Goal: Task Accomplishment & Management: Manage account settings

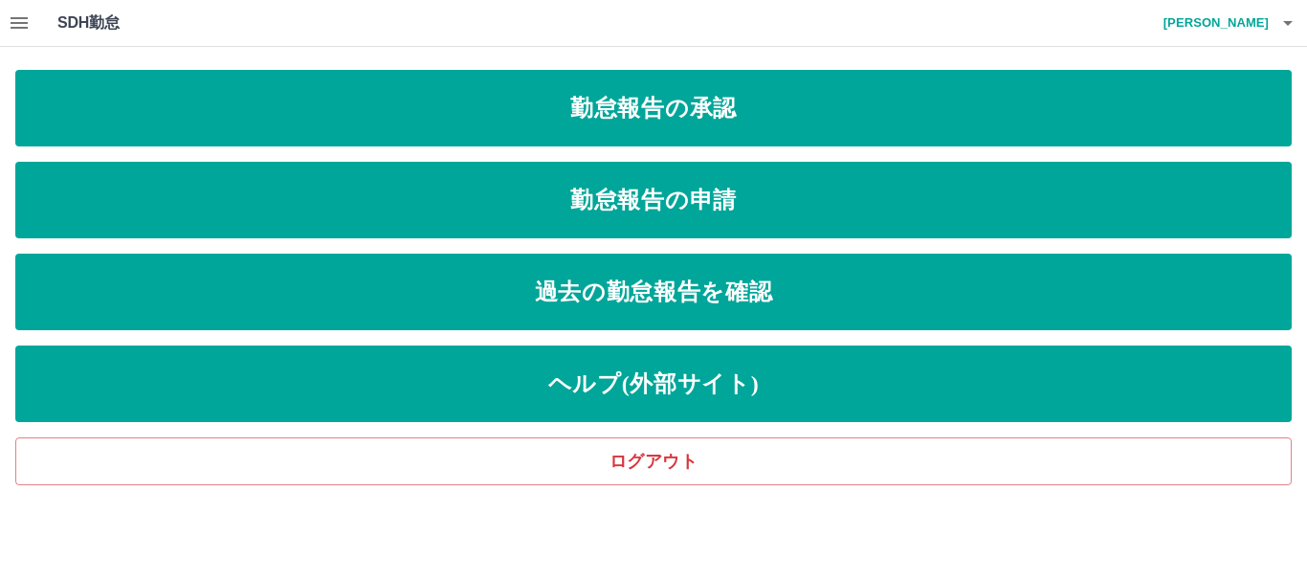
click at [7, 16] on button "button" at bounding box center [19, 23] width 38 height 46
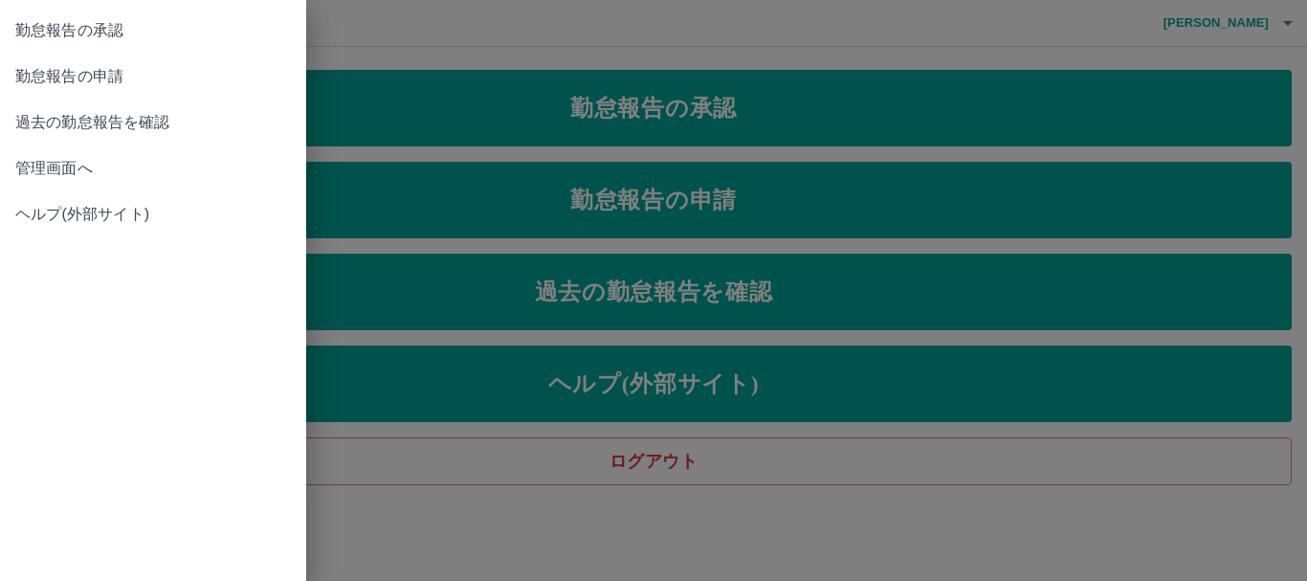
click at [71, 173] on span "管理画面へ" at bounding box center [152, 168] width 275 height 23
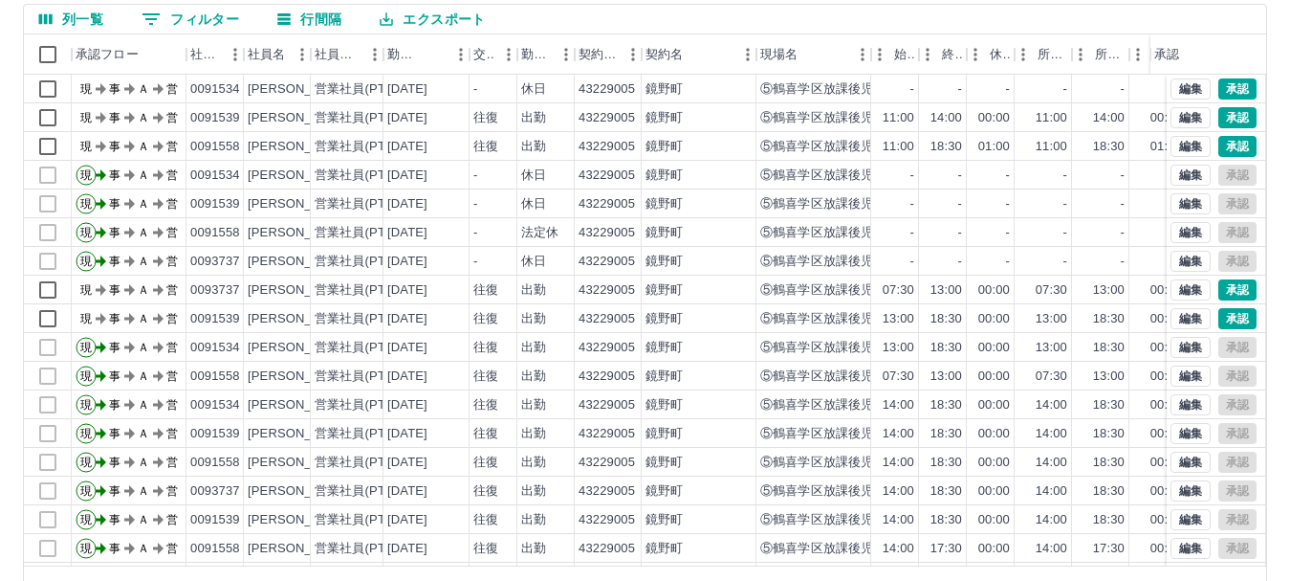
scroll to position [228, 0]
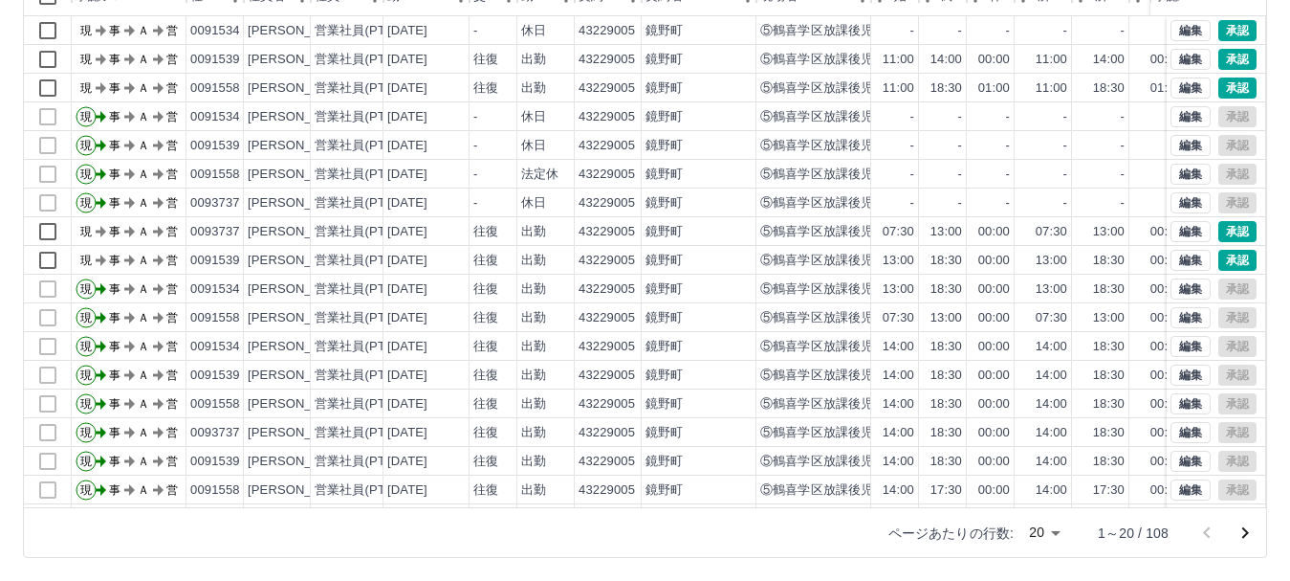
click at [1244, 534] on icon "次のページへ" at bounding box center [1245, 532] width 23 height 23
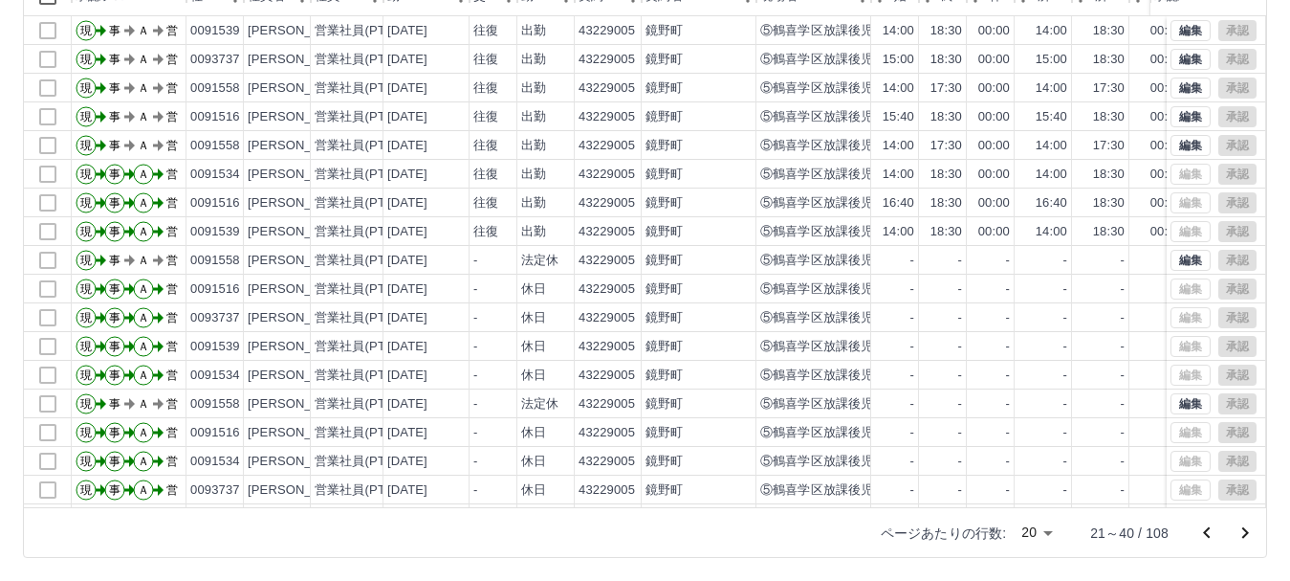
click at [1249, 539] on icon "次のページへ" at bounding box center [1245, 532] width 23 height 23
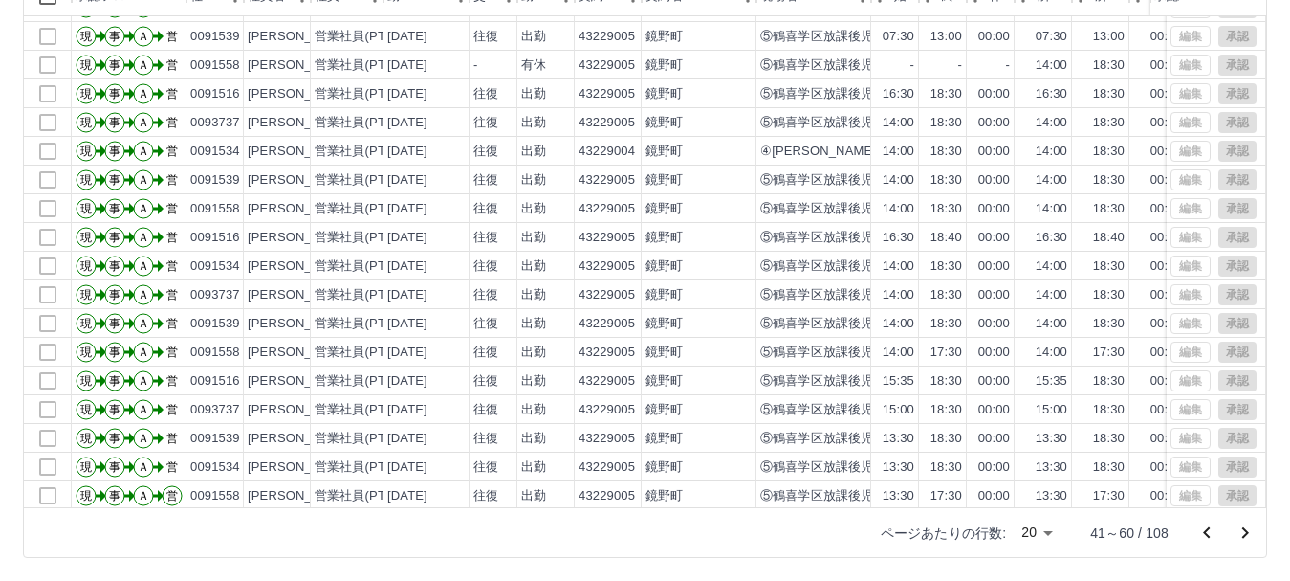
scroll to position [99, 0]
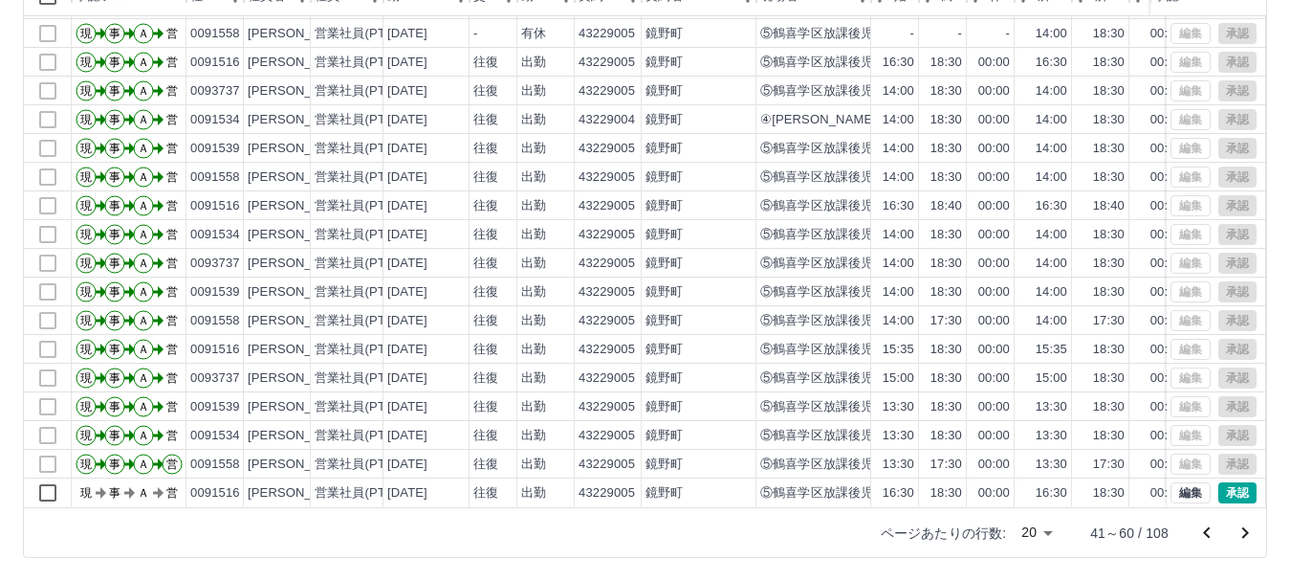
click at [1248, 531] on icon "次のページへ" at bounding box center [1245, 532] width 23 height 23
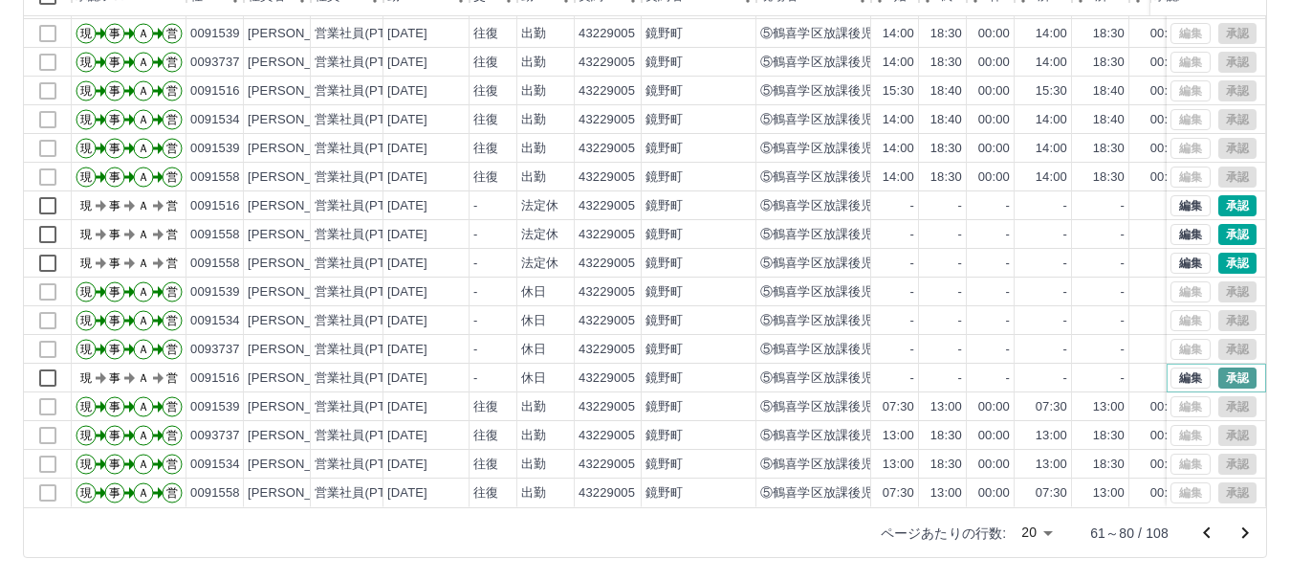
click at [1223, 367] on button "承認" at bounding box center [1238, 377] width 38 height 21
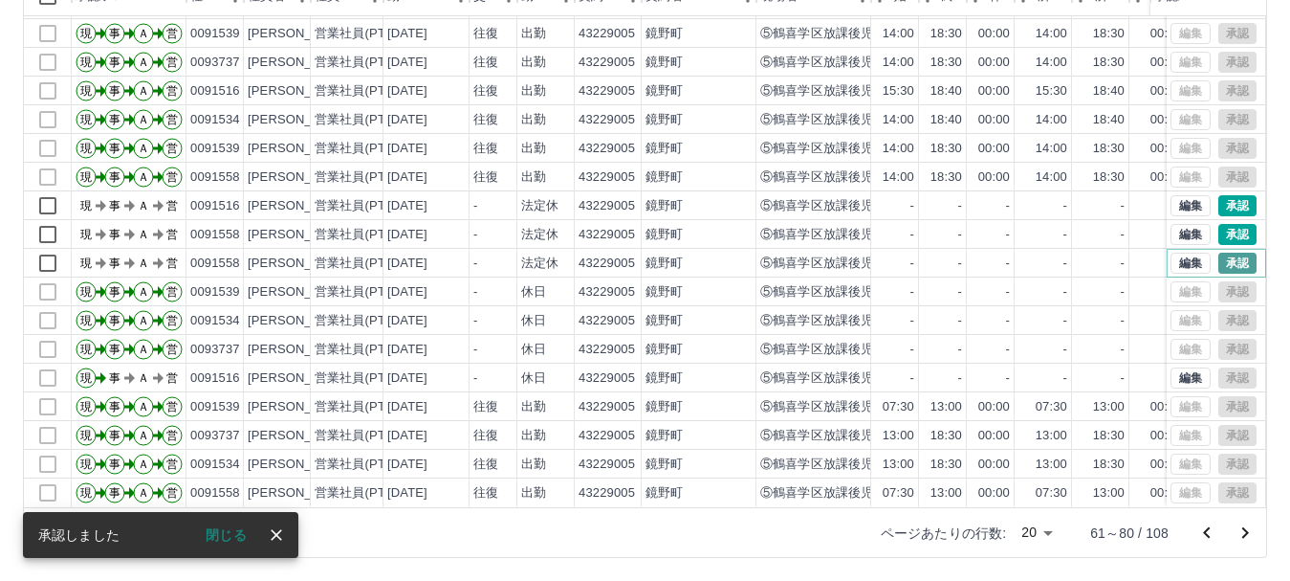
click at [1221, 253] on button "承認" at bounding box center [1238, 263] width 38 height 21
click at [1228, 195] on button "承認" at bounding box center [1238, 205] width 38 height 21
click at [1225, 224] on button "承認" at bounding box center [1238, 234] width 38 height 21
click at [1250, 529] on icon "次のページへ" at bounding box center [1245, 532] width 23 height 23
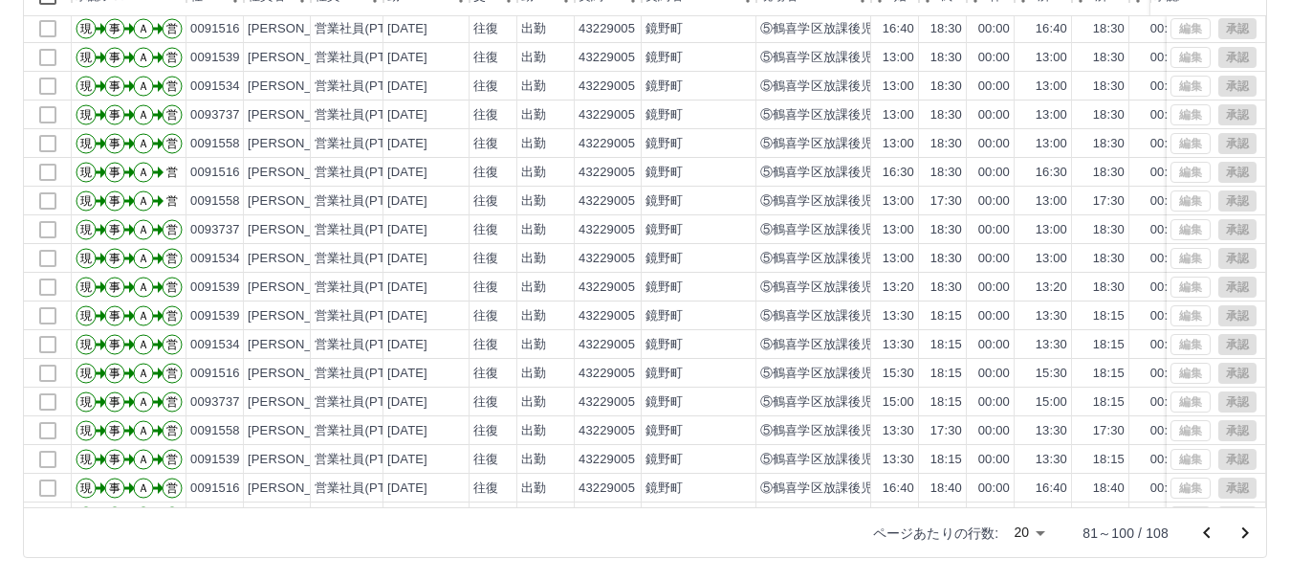
scroll to position [0, 0]
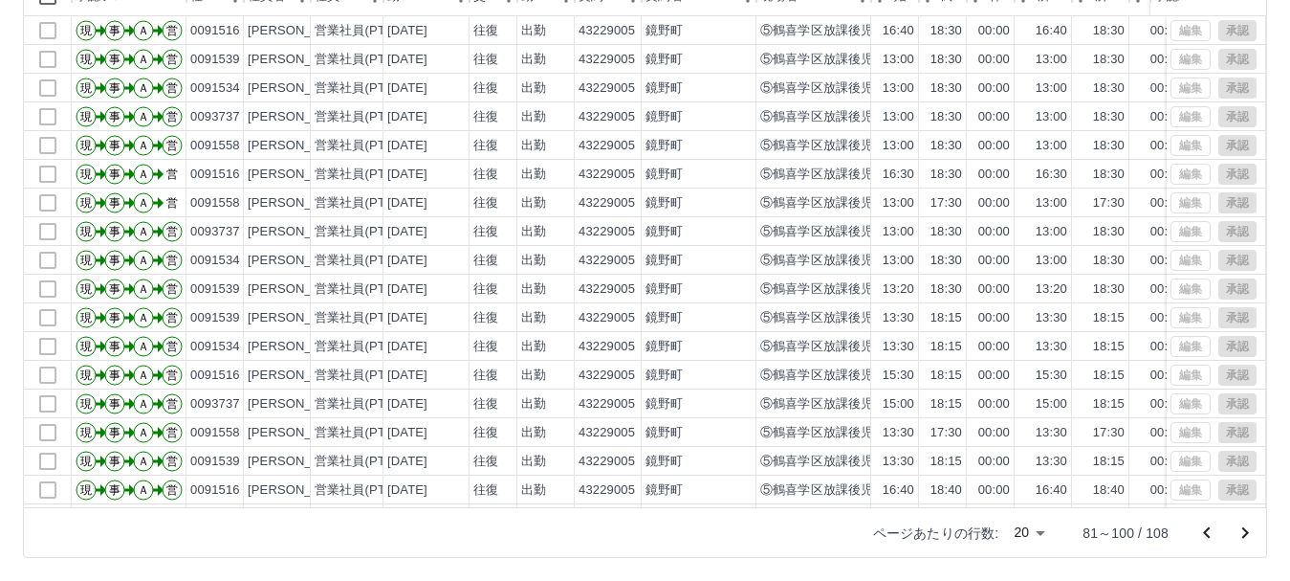
click at [1205, 530] on icon "前のページへ" at bounding box center [1207, 532] width 23 height 23
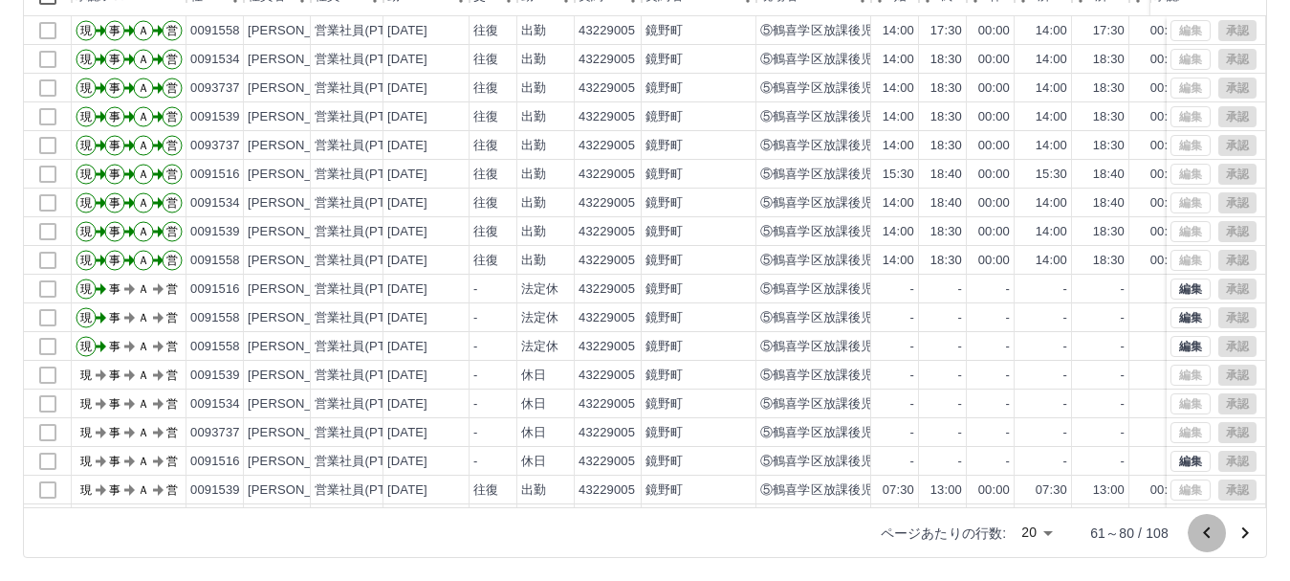
click at [1205, 530] on icon "前のページへ" at bounding box center [1207, 532] width 23 height 23
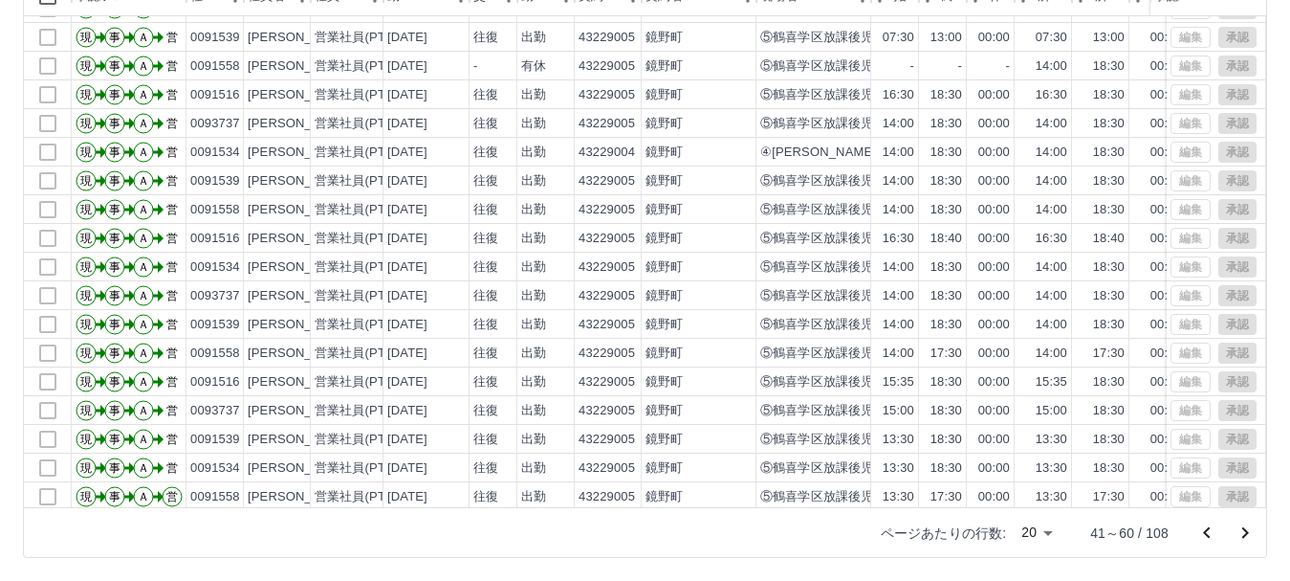
scroll to position [99, 0]
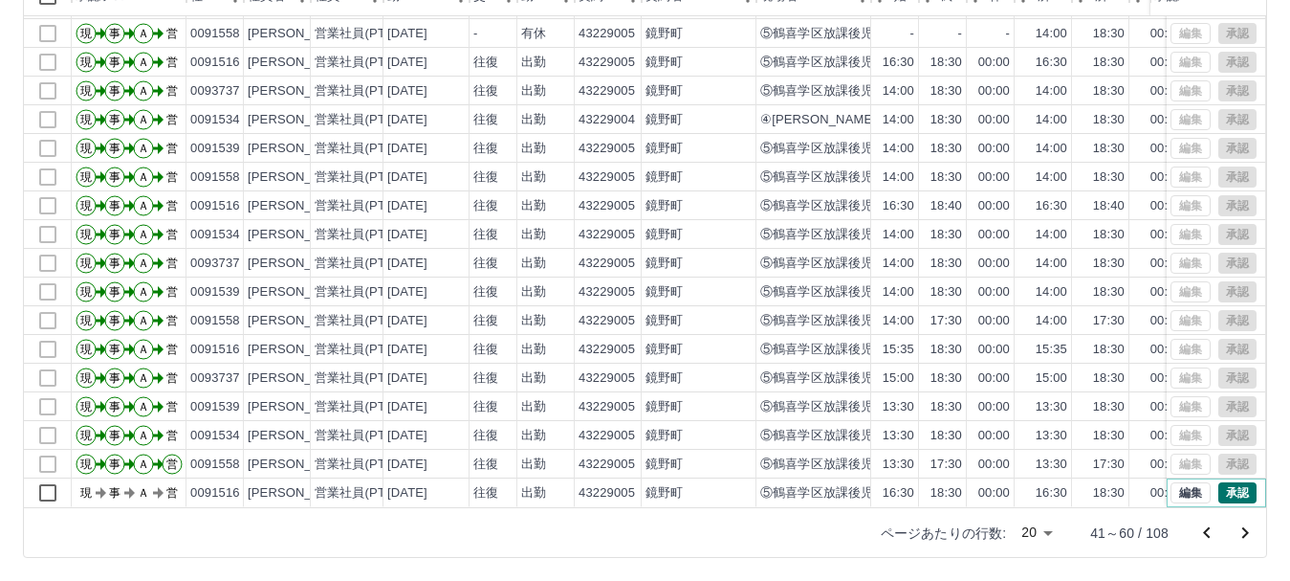
click at [1228, 482] on button "承認" at bounding box center [1238, 492] width 38 height 21
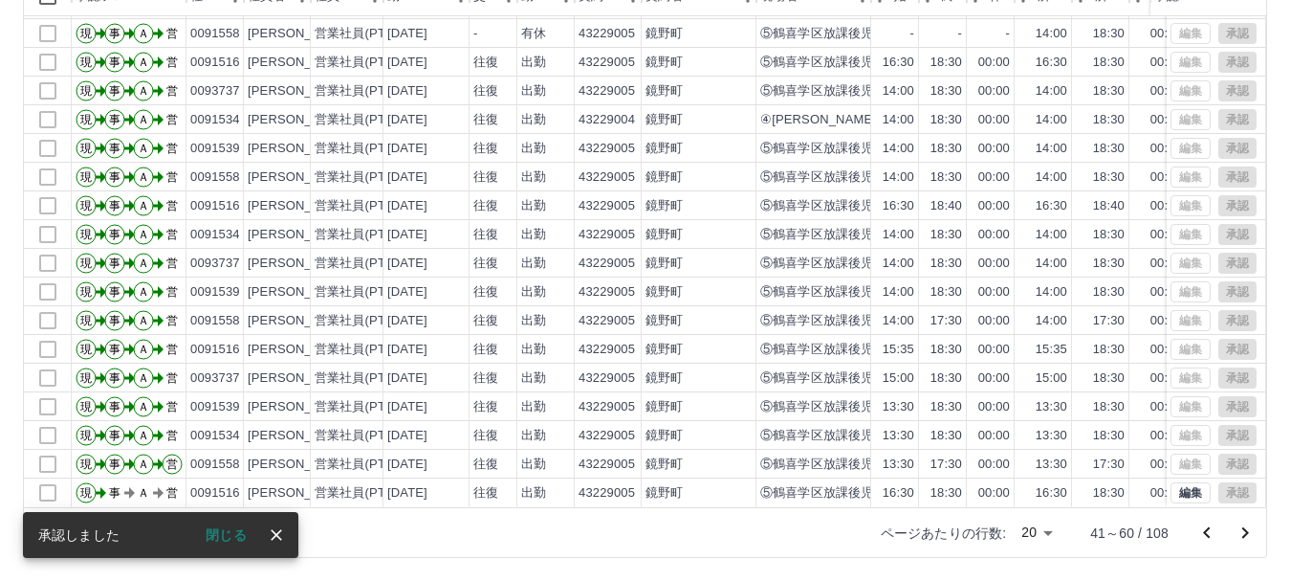
click at [1211, 532] on icon "前のページへ" at bounding box center [1207, 532] width 23 height 23
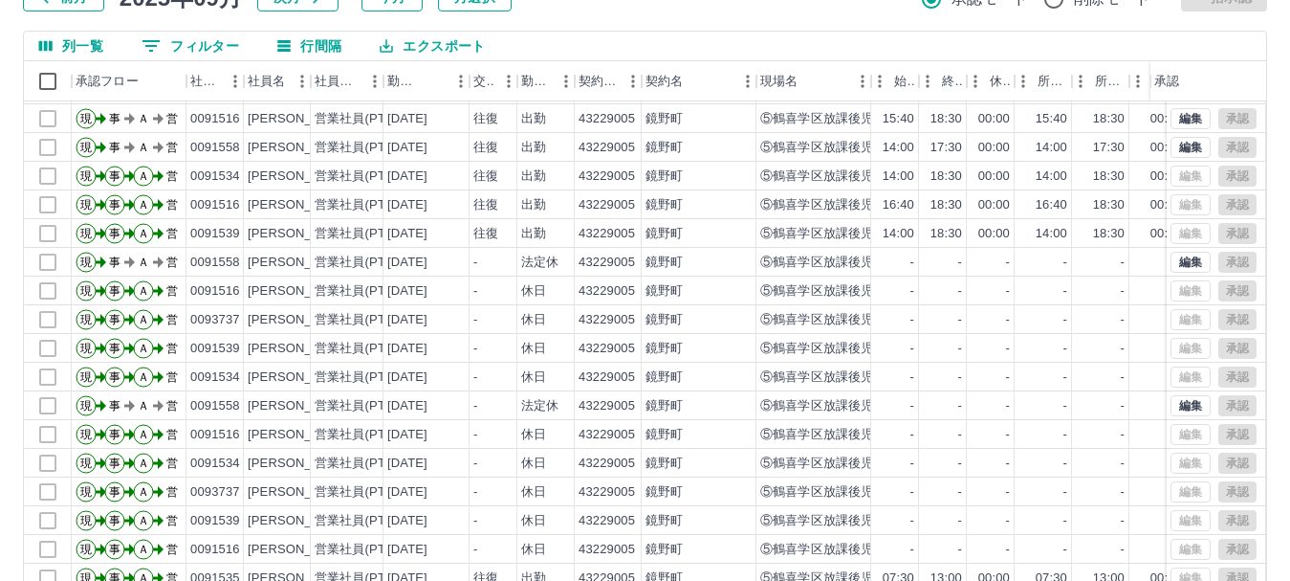
scroll to position [228, 0]
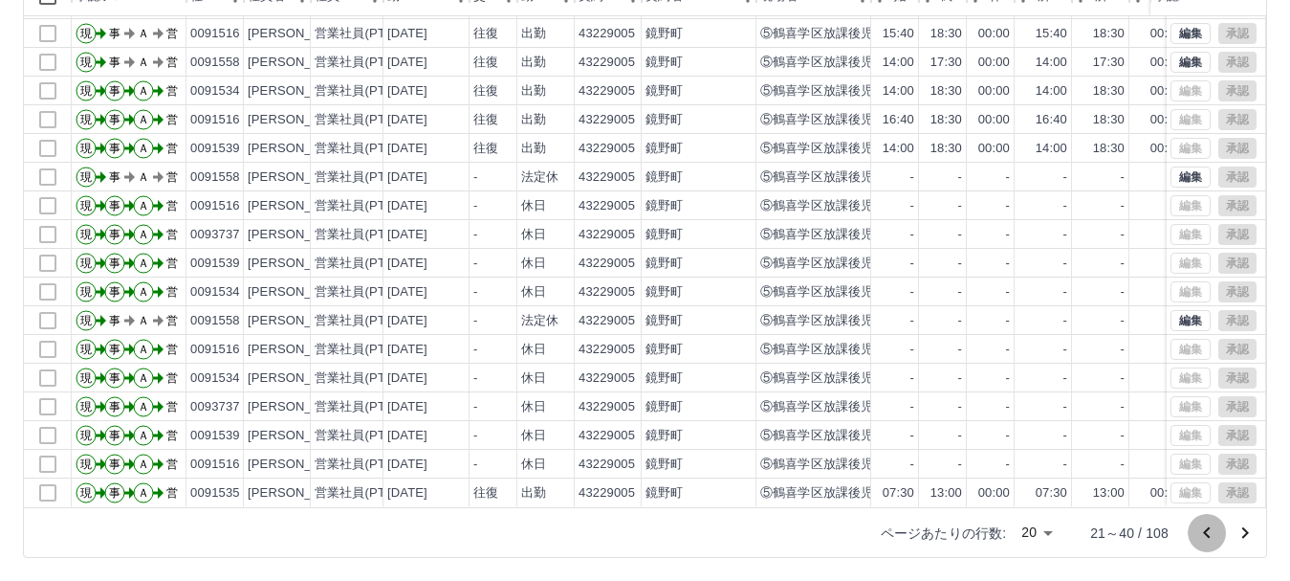
click at [1207, 528] on icon "前のページへ" at bounding box center [1207, 532] width 23 height 23
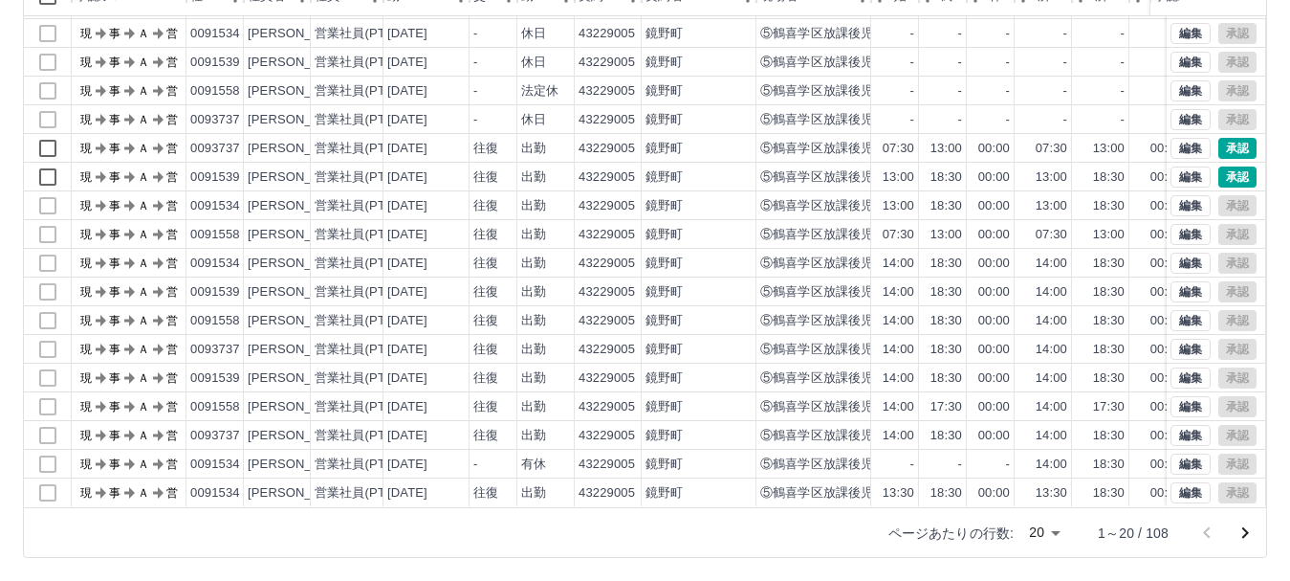
scroll to position [0, 0]
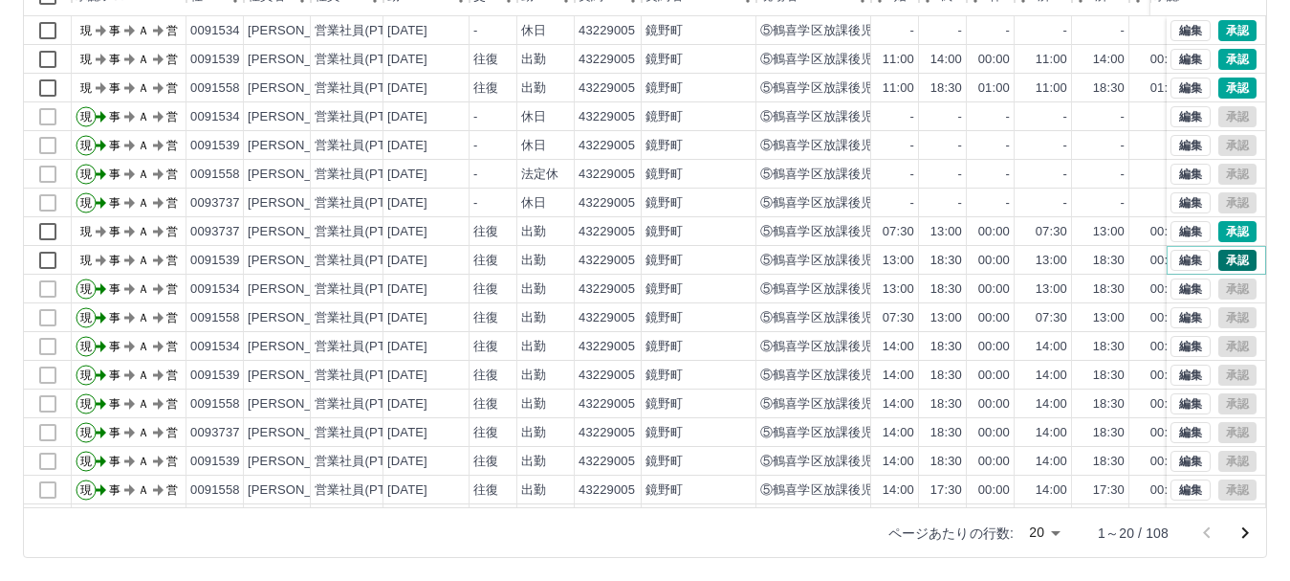
click at [1231, 258] on button "承認" at bounding box center [1238, 260] width 38 height 21
click at [1221, 230] on button "承認" at bounding box center [1238, 231] width 38 height 21
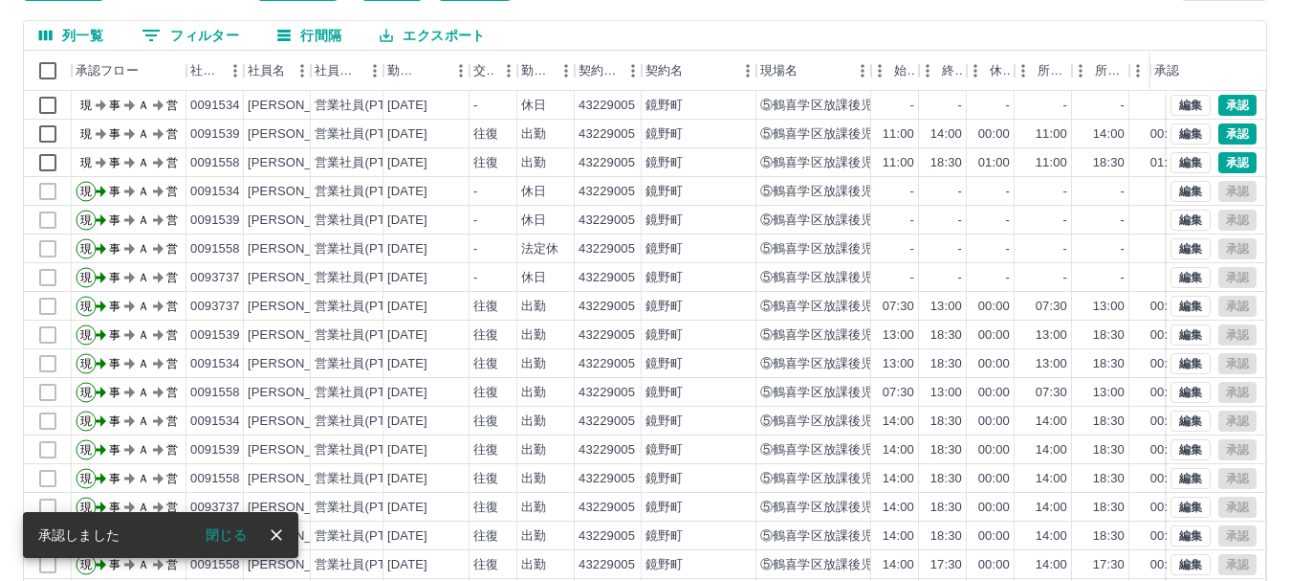
scroll to position [132, 0]
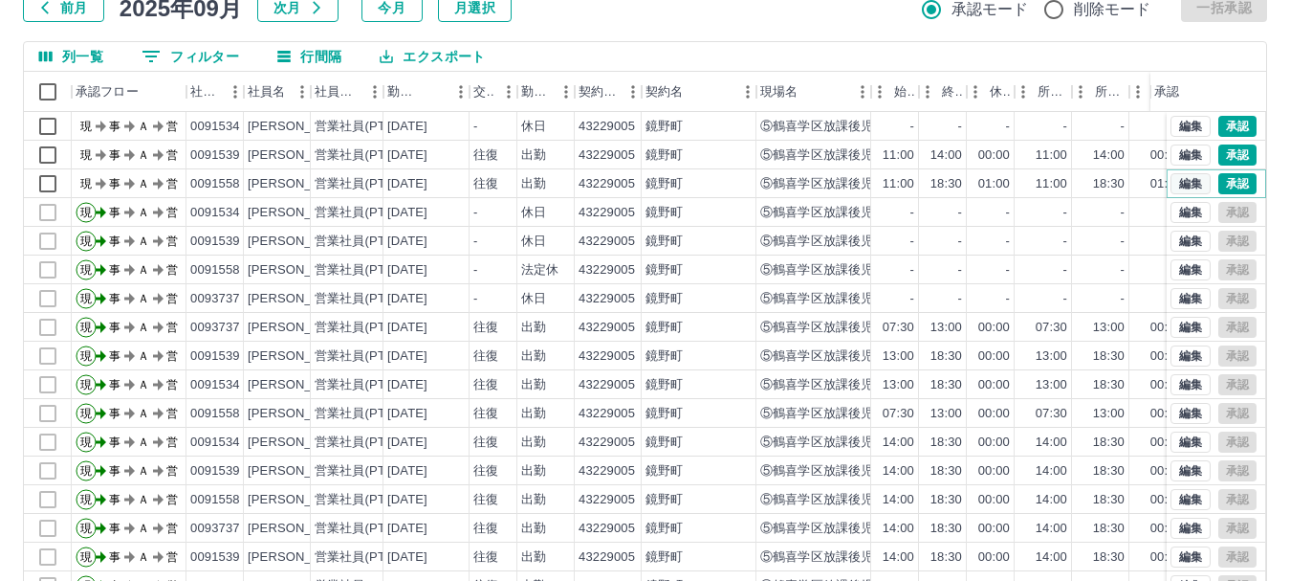
click at [1171, 183] on button "編集" at bounding box center [1191, 183] width 40 height 21
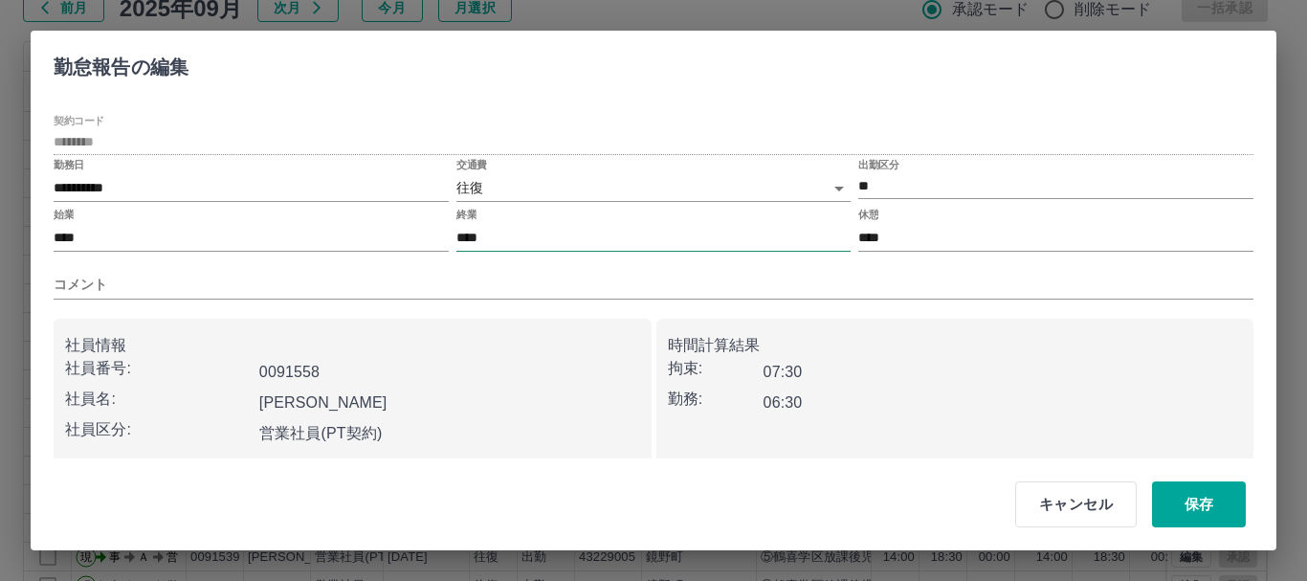
click at [507, 238] on input "****" at bounding box center [653, 238] width 395 height 28
click at [569, 236] on input "****" at bounding box center [653, 238] width 395 height 28
type input "****"
click at [1217, 511] on button "保存" at bounding box center [1199, 504] width 94 height 46
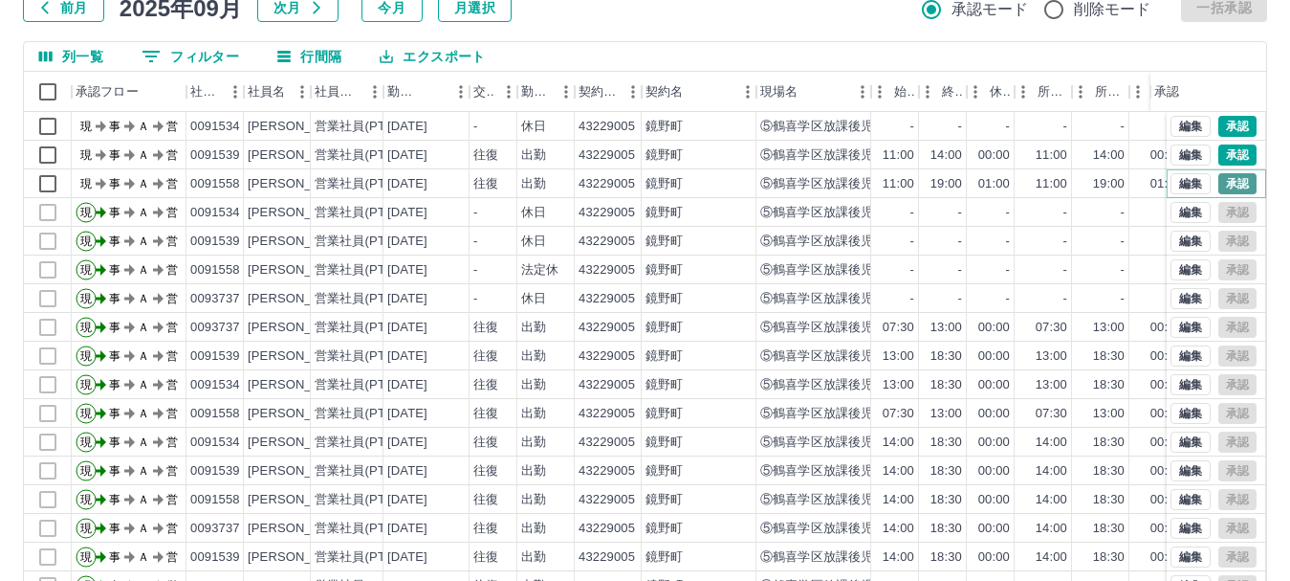
click at [1219, 180] on button "承認" at bounding box center [1238, 183] width 38 height 21
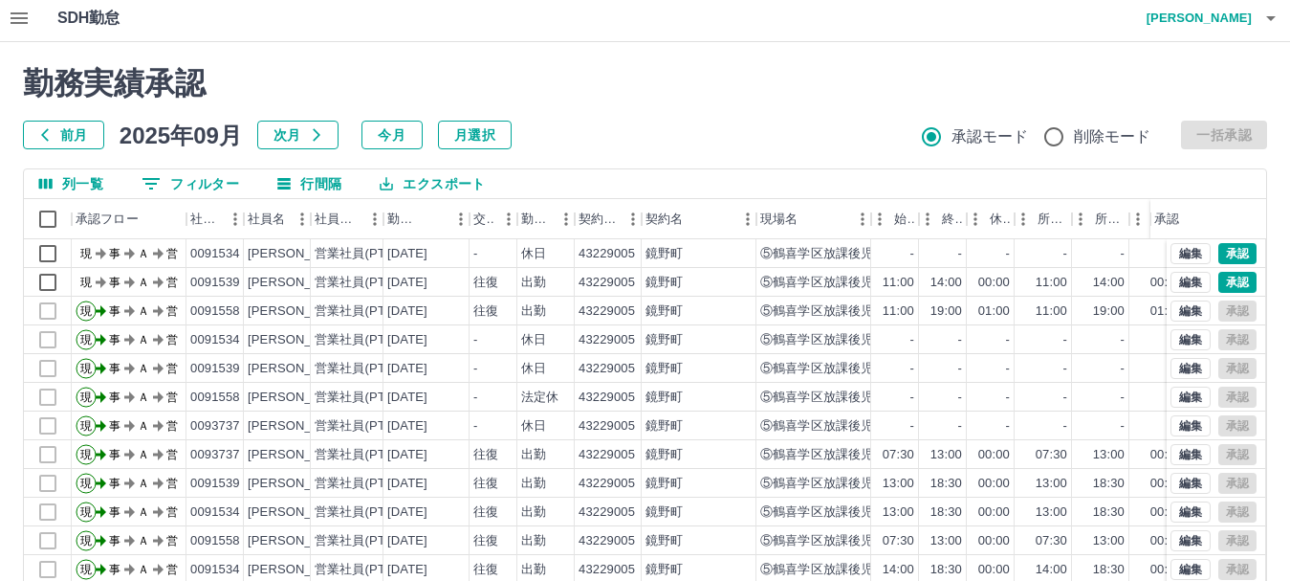
scroll to position [0, 0]
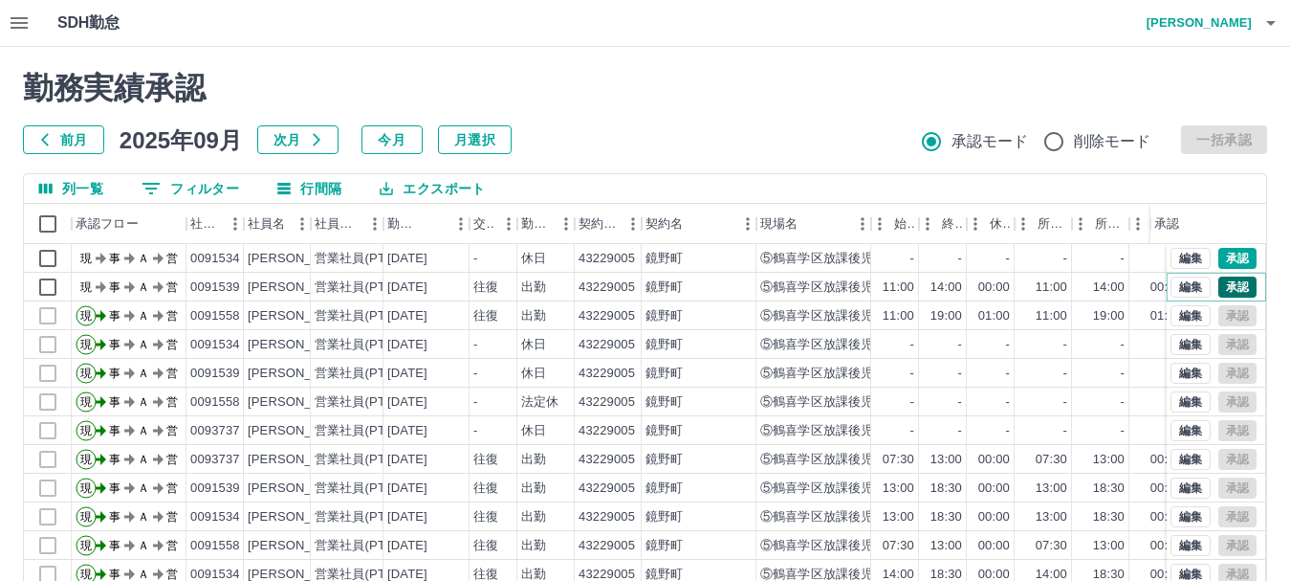
click at [1232, 287] on button "承認" at bounding box center [1238, 286] width 38 height 21
click at [1227, 262] on button "承認" at bounding box center [1238, 258] width 38 height 21
